Goal: Information Seeking & Learning: Learn about a topic

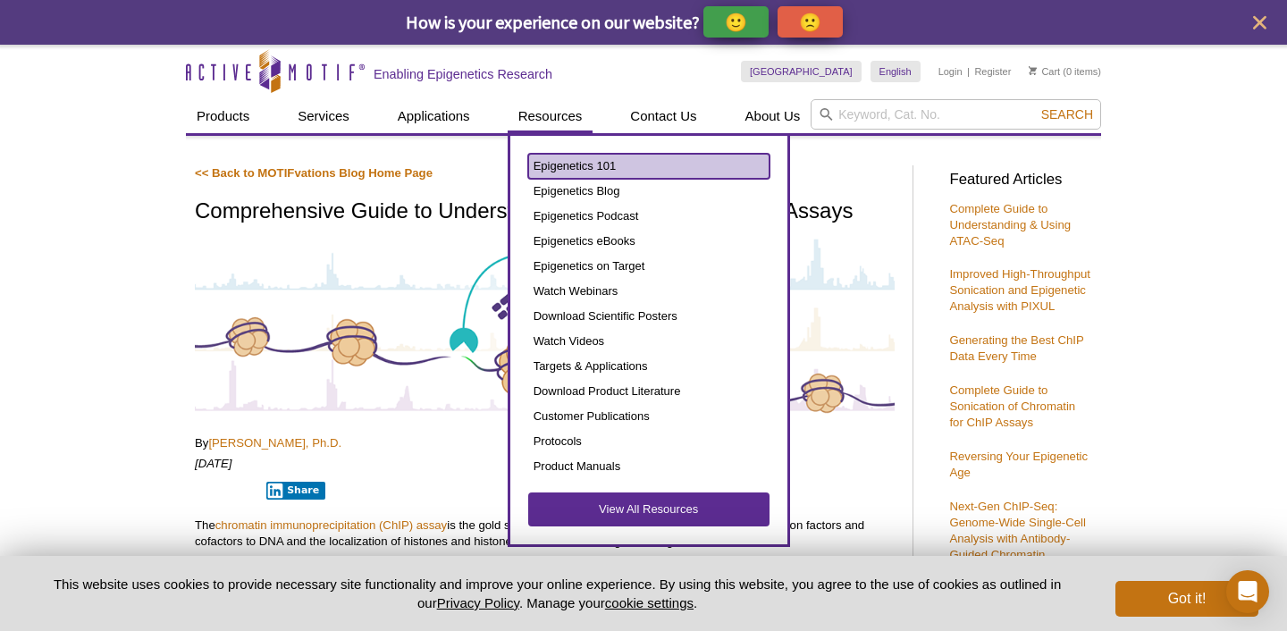
click at [560, 159] on link "Epigenetics 101" at bounding box center [648, 166] width 241 height 25
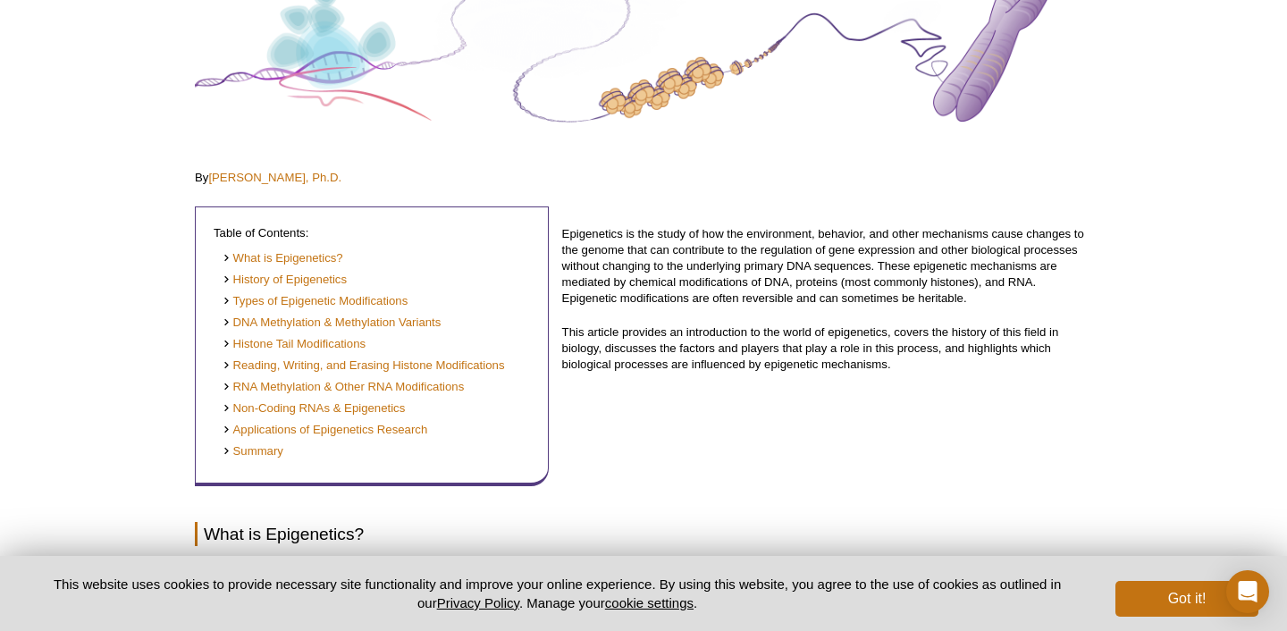
scroll to position [236, 0]
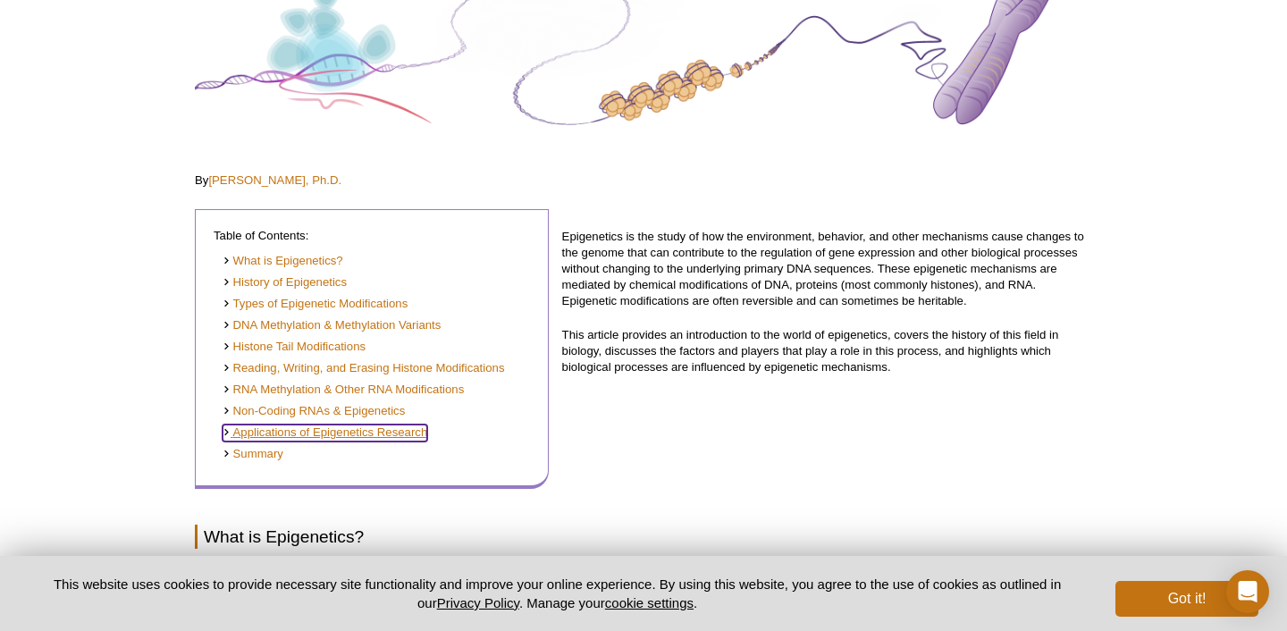
click at [316, 429] on link "Applications of Epigenetics Research" at bounding box center [325, 433] width 205 height 17
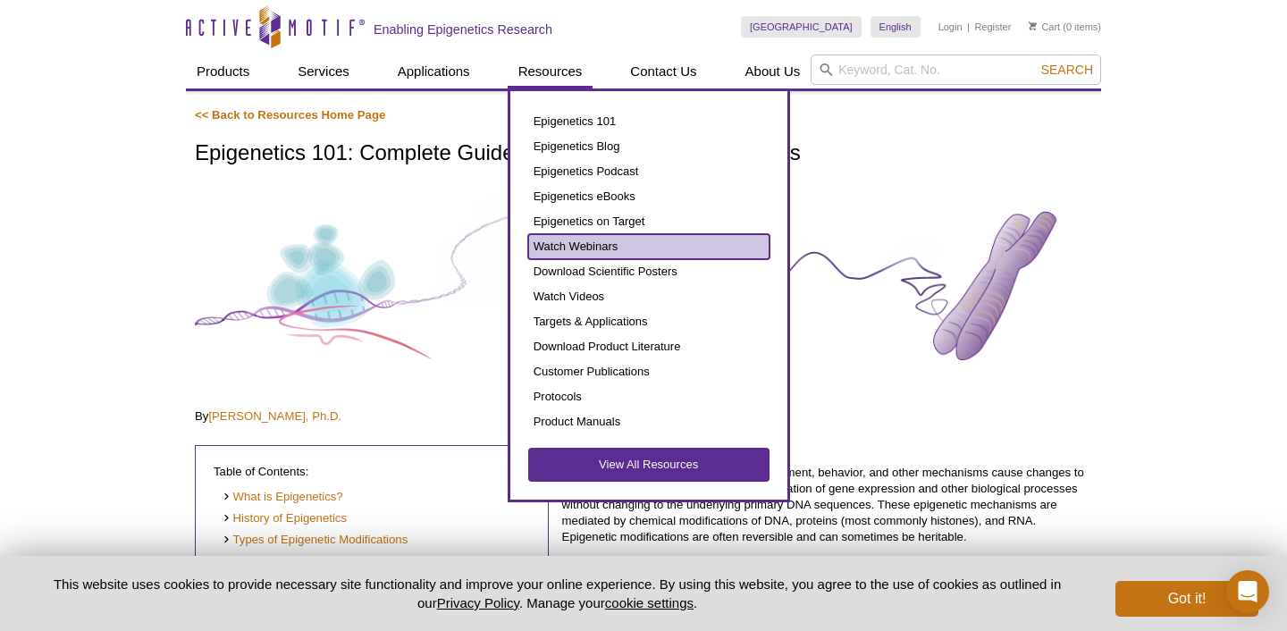
click at [563, 239] on link "Watch Webinars" at bounding box center [648, 246] width 241 height 25
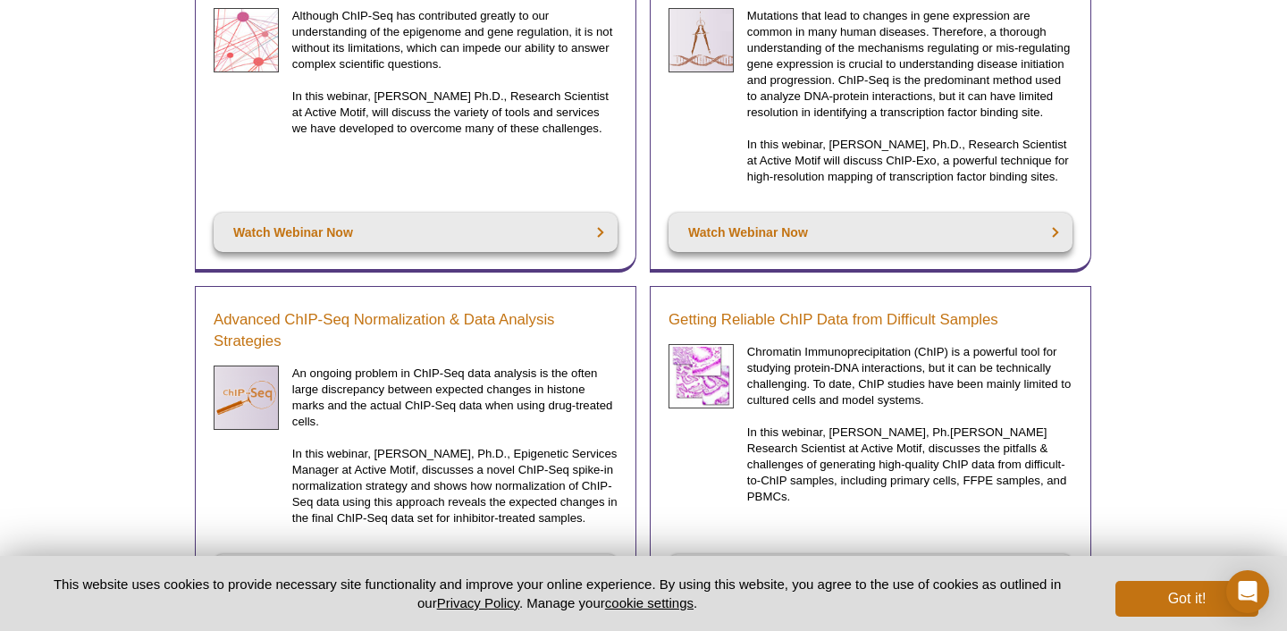
scroll to position [5119, 0]
